Goal: Information Seeking & Learning: Check status

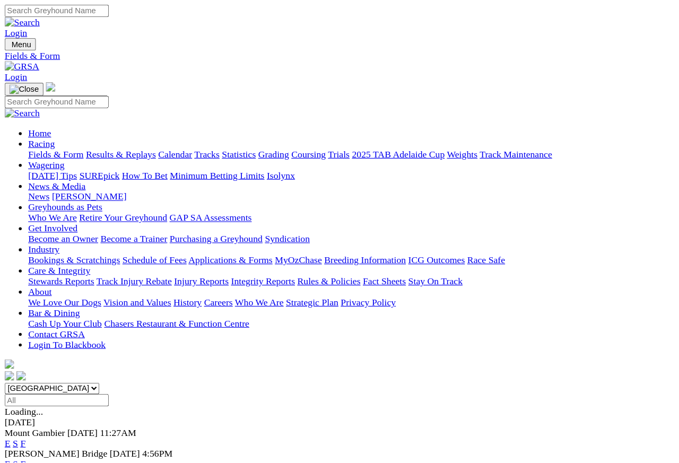
scroll to position [10, 0]
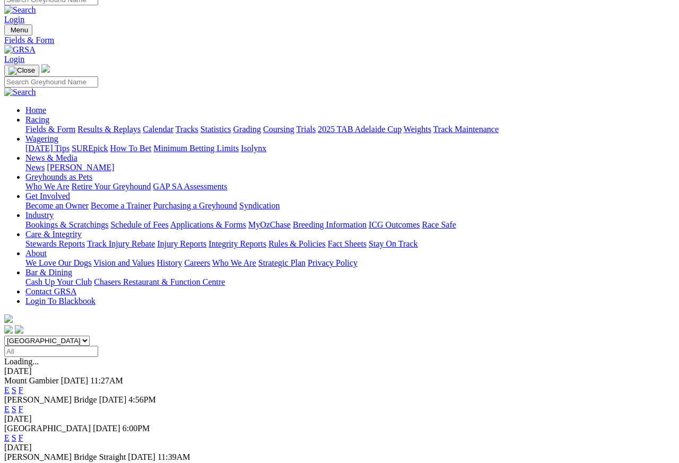
click at [471, 396] on div "[PERSON_NAME] Bridge [DATE] 4:56PM E S F" at bounding box center [339, 405] width 671 height 19
click at [134, 125] on link "Results & Replays" at bounding box center [108, 129] width 63 height 9
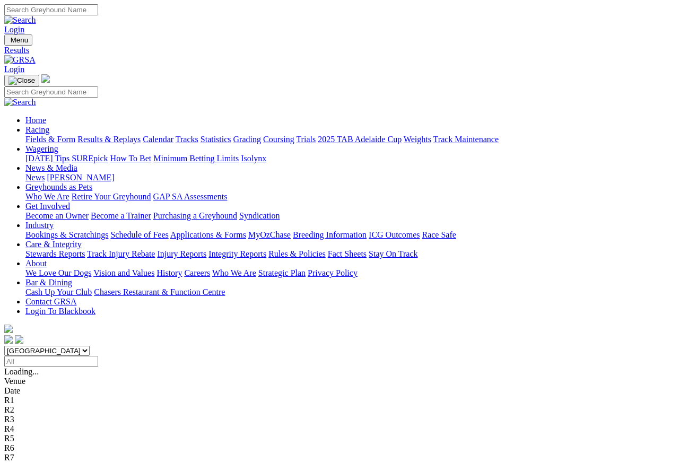
scroll to position [5, 0]
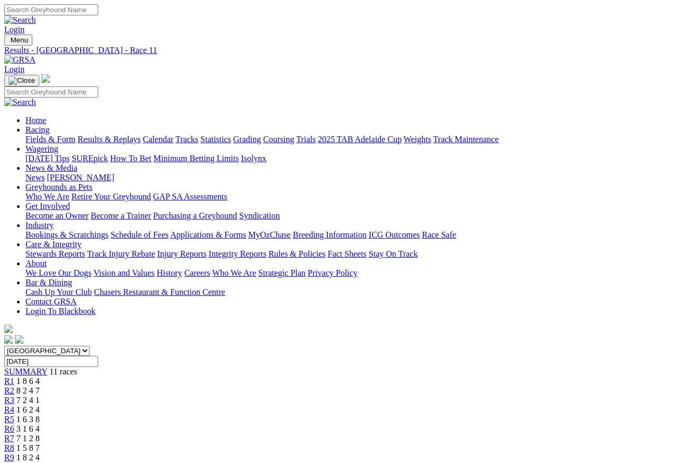
scroll to position [5, 0]
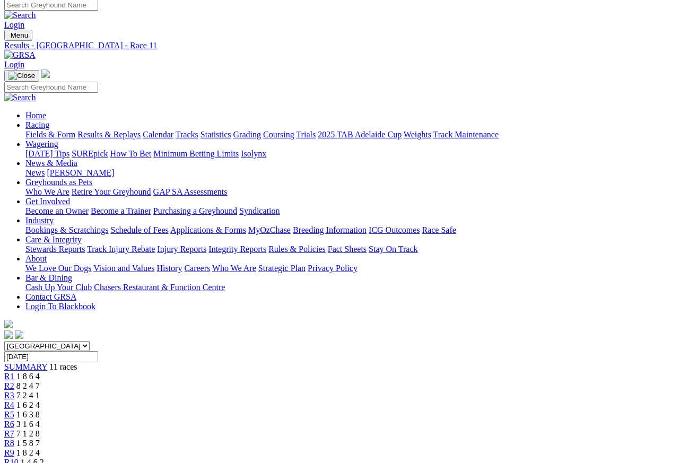
click at [14, 439] on span "R8" at bounding box center [9, 443] width 10 height 9
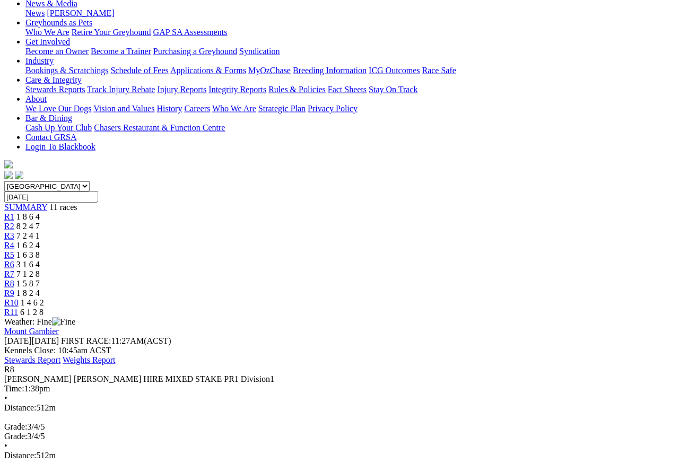
scroll to position [153, 0]
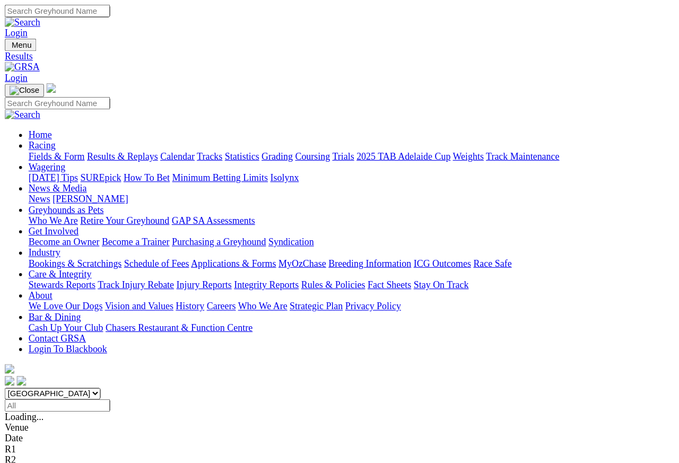
scroll to position [5, 0]
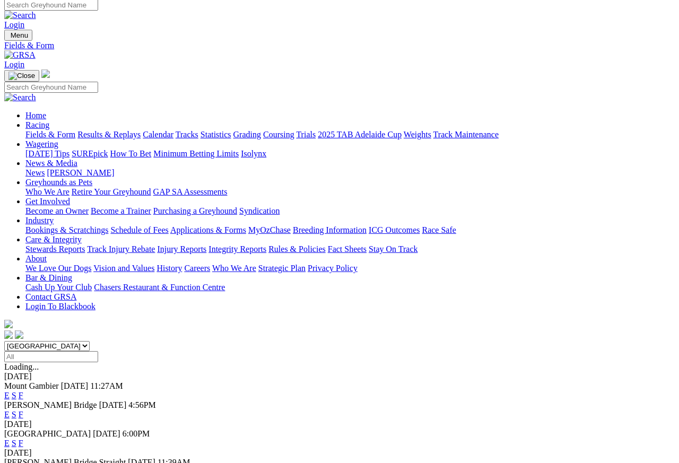
scroll to position [5, 0]
click at [23, 410] on link "F" at bounding box center [21, 414] width 5 height 9
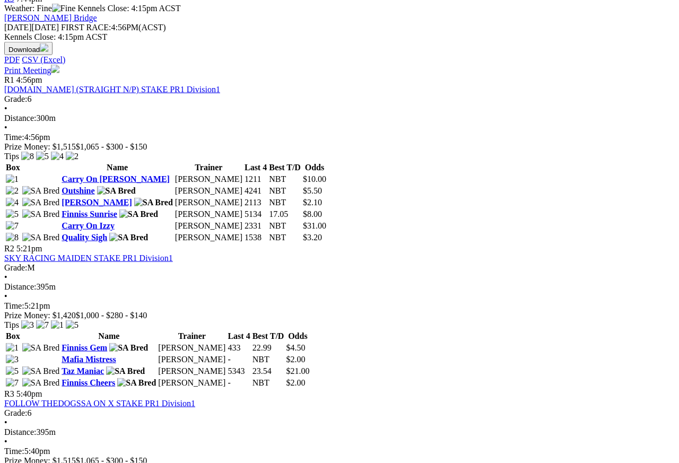
scroll to position [454, 0]
